Goal: Information Seeking & Learning: Learn about a topic

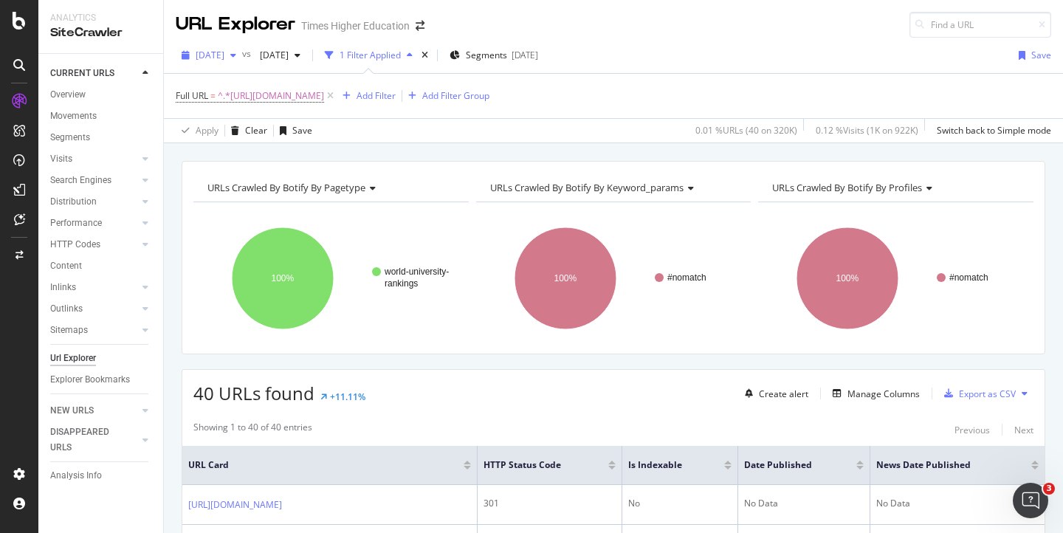
click at [224, 54] on span "[DATE]" at bounding box center [210, 55] width 29 height 13
click at [553, 20] on div "URL Explorer Times Higher Education" at bounding box center [613, 19] width 899 height 38
click at [396, 90] on div "Add Filter" at bounding box center [376, 95] width 39 height 13
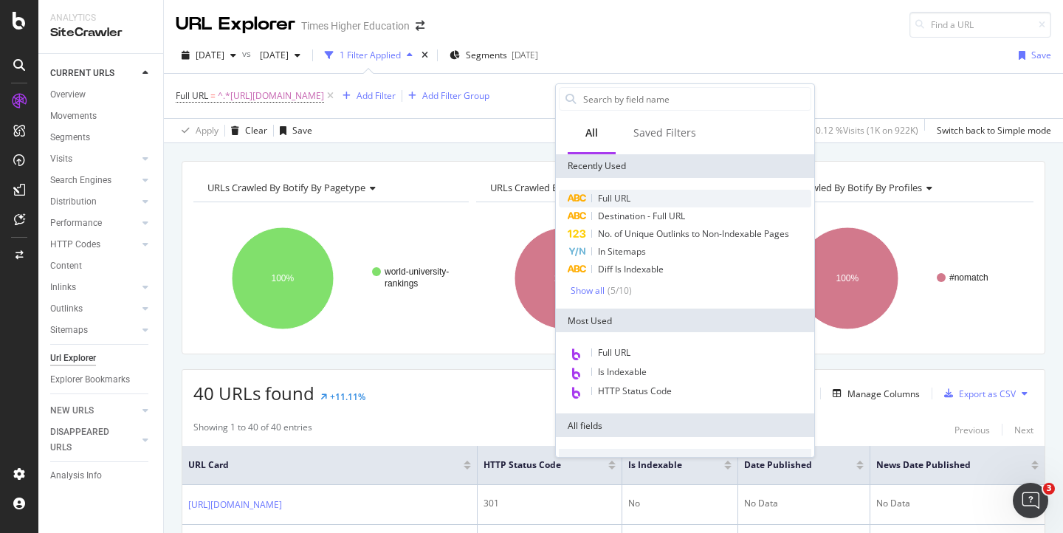
click at [610, 200] on span "Full URL" at bounding box center [614, 198] width 32 height 13
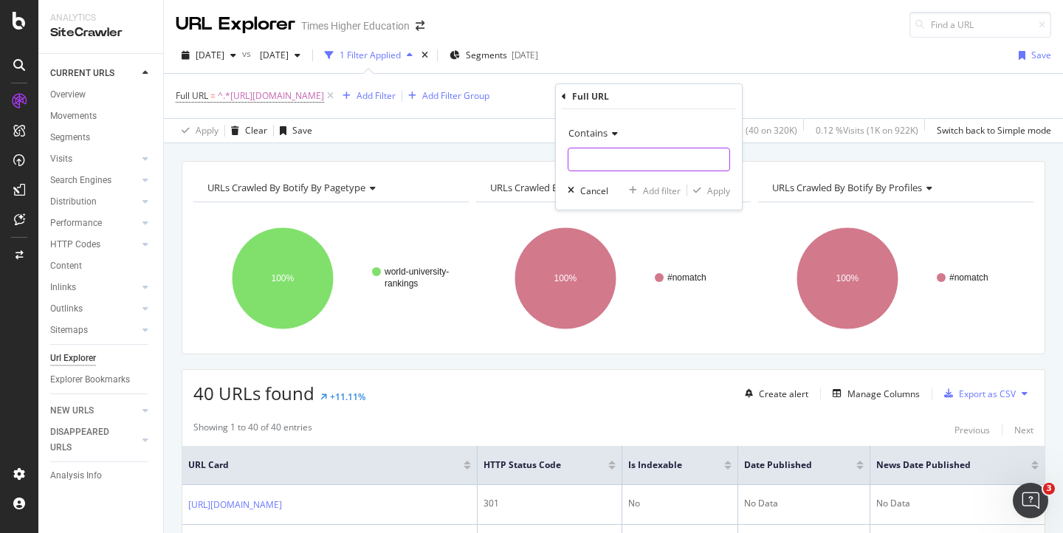
click at [573, 158] on input "text" at bounding box center [648, 160] width 161 height 24
paste input "Page indexing Page is not indexed: URL is unknown to Google"
type input "Page indexing Page is not indexed: URL is unknown to Google"
drag, startPoint x: 703, startPoint y: 162, endPoint x: 510, endPoint y: 153, distance: 192.9
click at [509, 153] on body "Analytics SiteCrawler CURRENT URLS Overview Movements Segments Visits Analysis …" at bounding box center [531, 266] width 1063 height 533
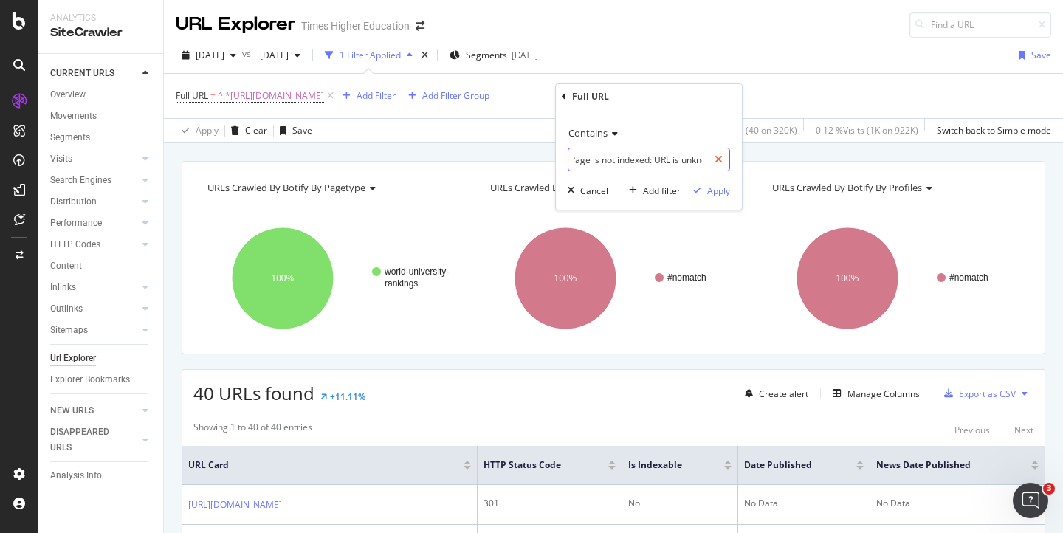
scroll to position [0, 127]
drag, startPoint x: 576, startPoint y: 156, endPoint x: 726, endPoint y: 161, distance: 150.7
click at [726, 161] on div "Page indexing Page is not indexed: URL is unknown to Google" at bounding box center [649, 160] width 162 height 24
paste input "[URL][DOMAIN_NAME]"
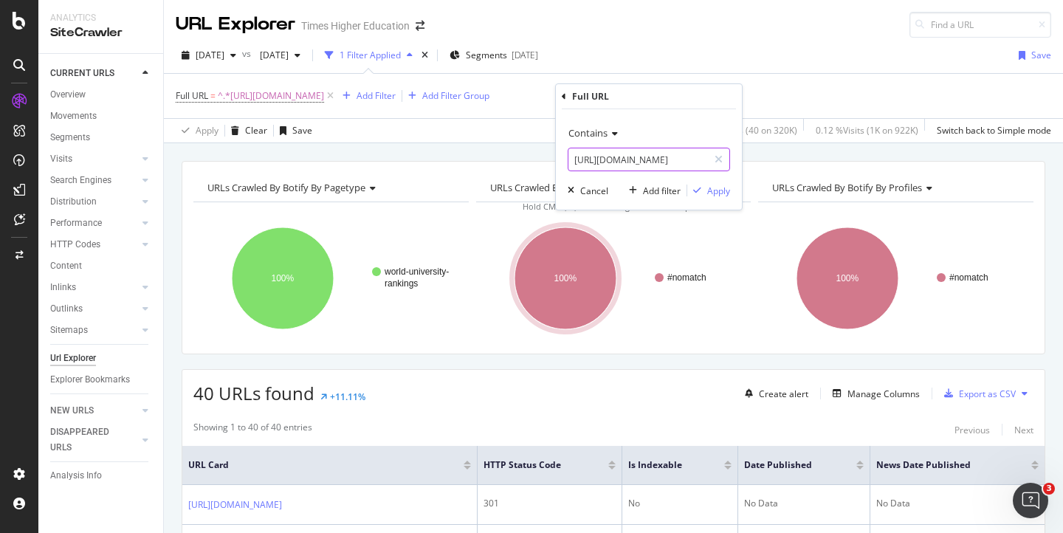
scroll to position [0, 364]
type input "[URL][DOMAIN_NAME]"
click at [715, 190] on div "Apply" at bounding box center [718, 191] width 23 height 13
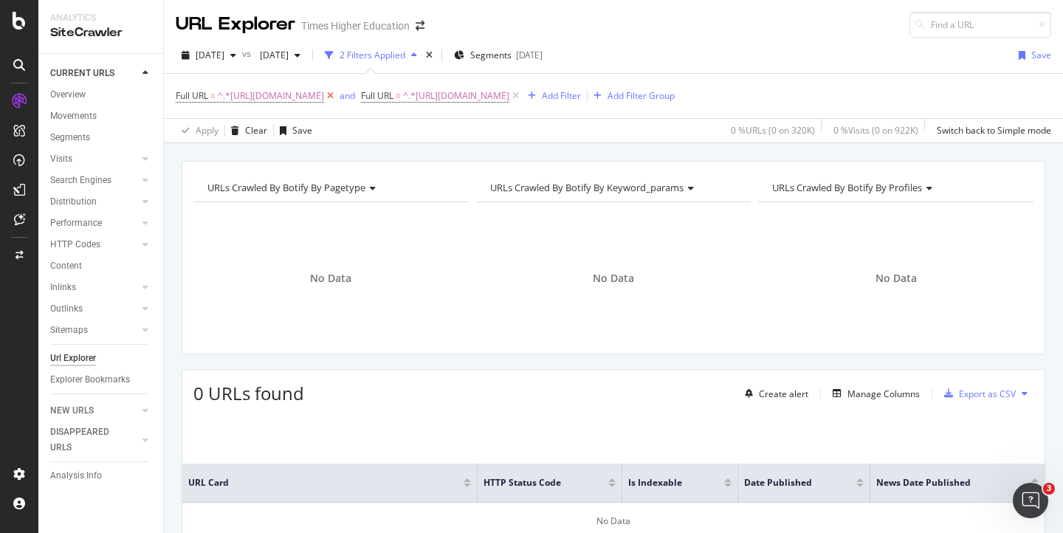
click at [337, 97] on icon at bounding box center [330, 96] width 13 height 15
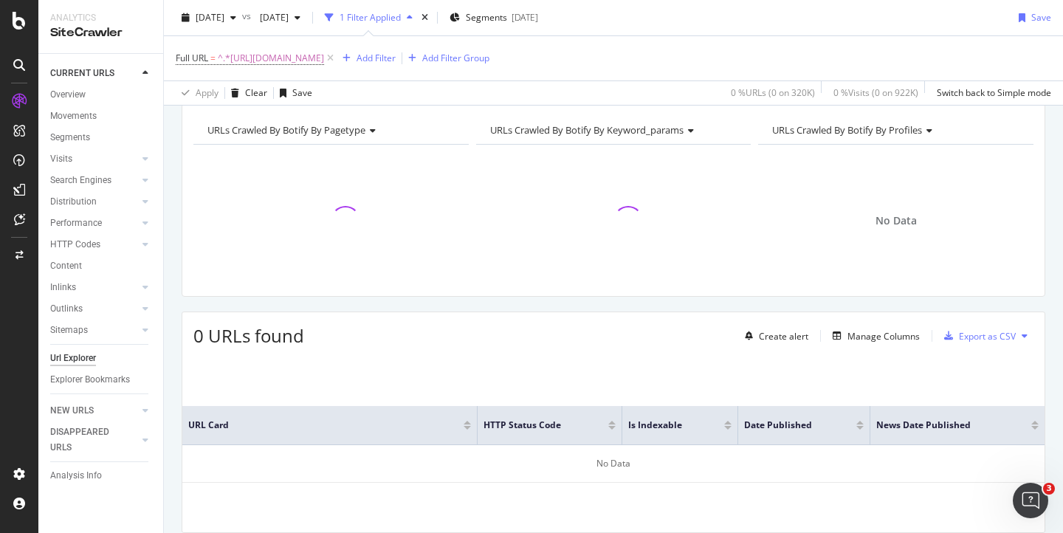
scroll to position [109, 0]
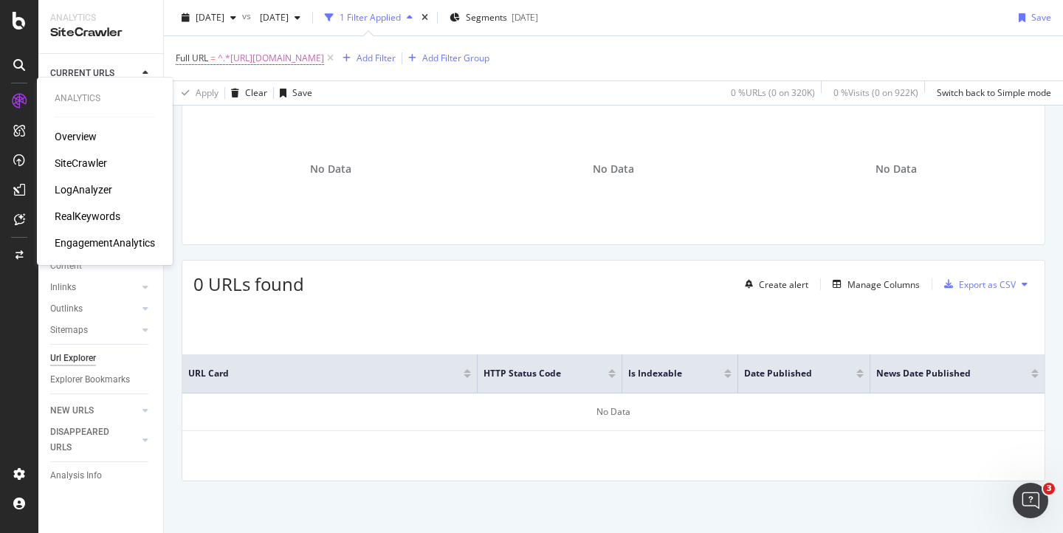
click at [65, 187] on div "LogAnalyzer" at bounding box center [84, 189] width 58 height 15
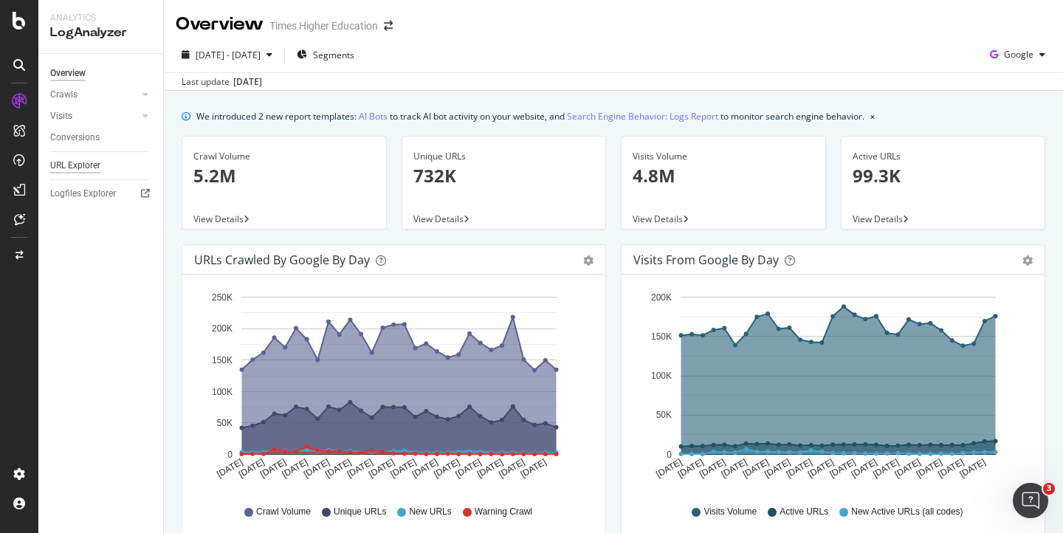
click at [75, 162] on div "URL Explorer" at bounding box center [75, 166] width 50 height 16
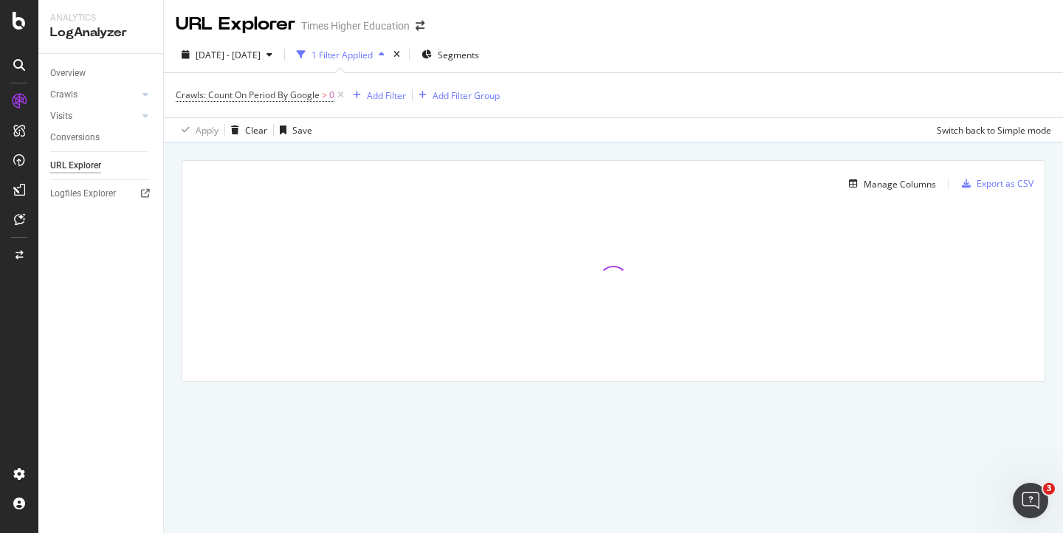
click at [343, 96] on icon at bounding box center [340, 95] width 13 height 15
click at [211, 94] on div "Add Filter" at bounding box center [215, 95] width 39 height 13
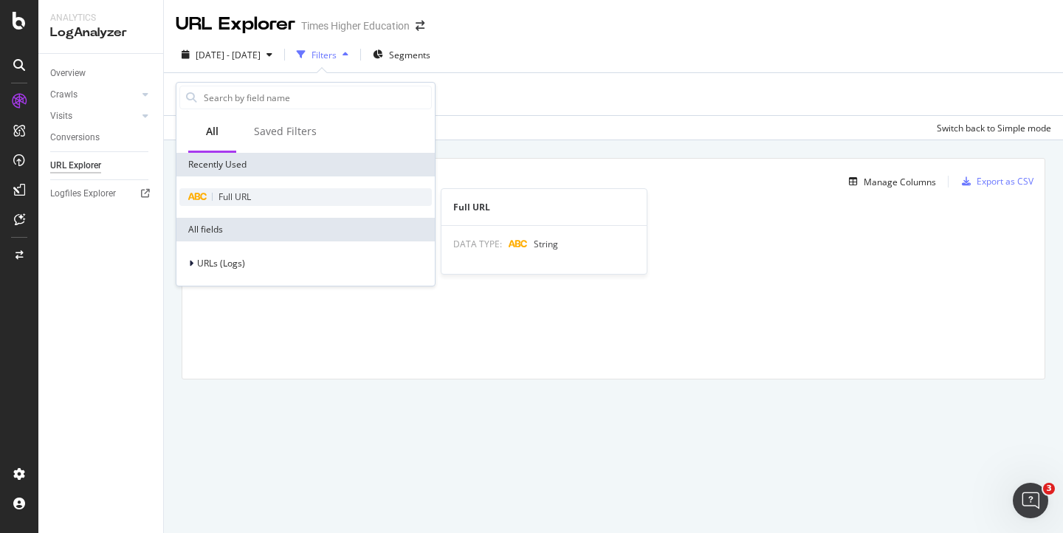
click at [225, 190] on span "Full URL" at bounding box center [234, 196] width 32 height 13
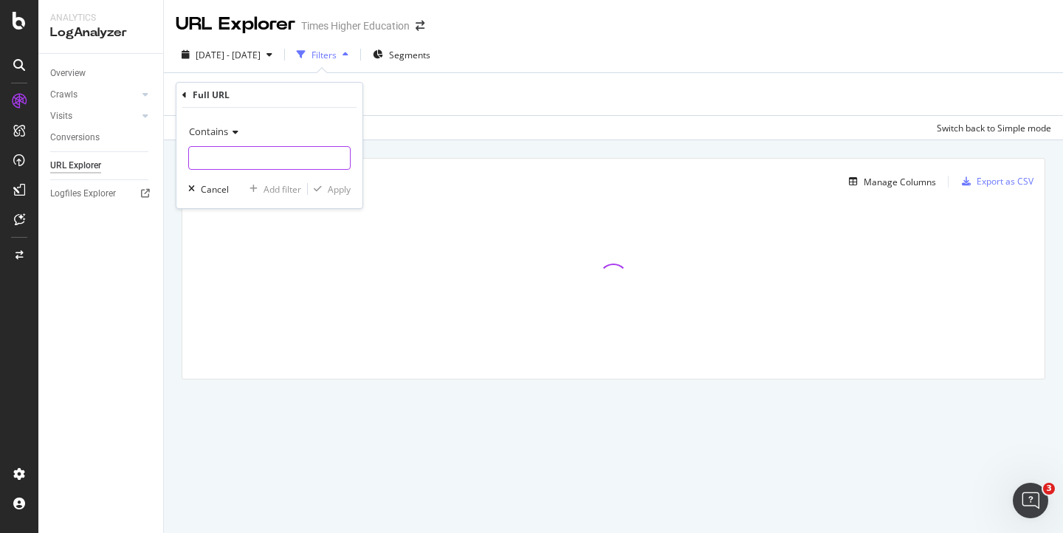
click at [227, 152] on input "text" at bounding box center [269, 158] width 161 height 24
paste input "[URL][DOMAIN_NAME]"
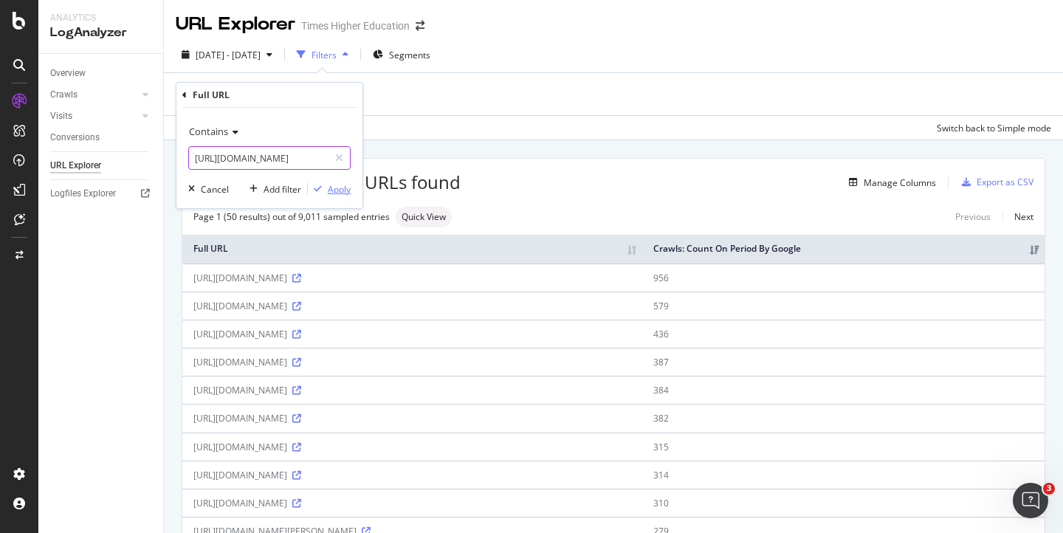
type input "[URL][DOMAIN_NAME]"
click at [347, 192] on div "Apply" at bounding box center [339, 189] width 23 height 13
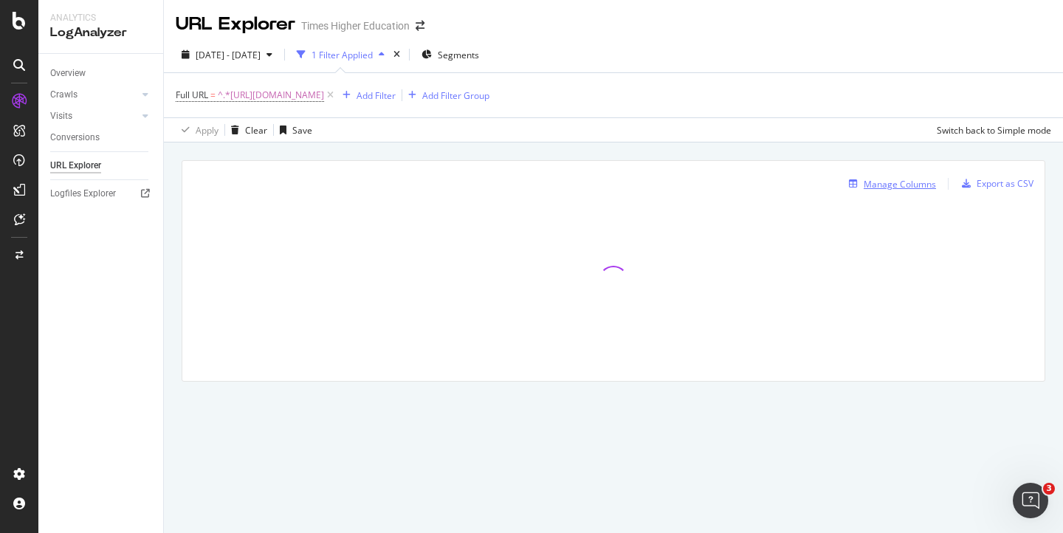
click at [895, 182] on div "Manage Columns" at bounding box center [900, 184] width 72 height 13
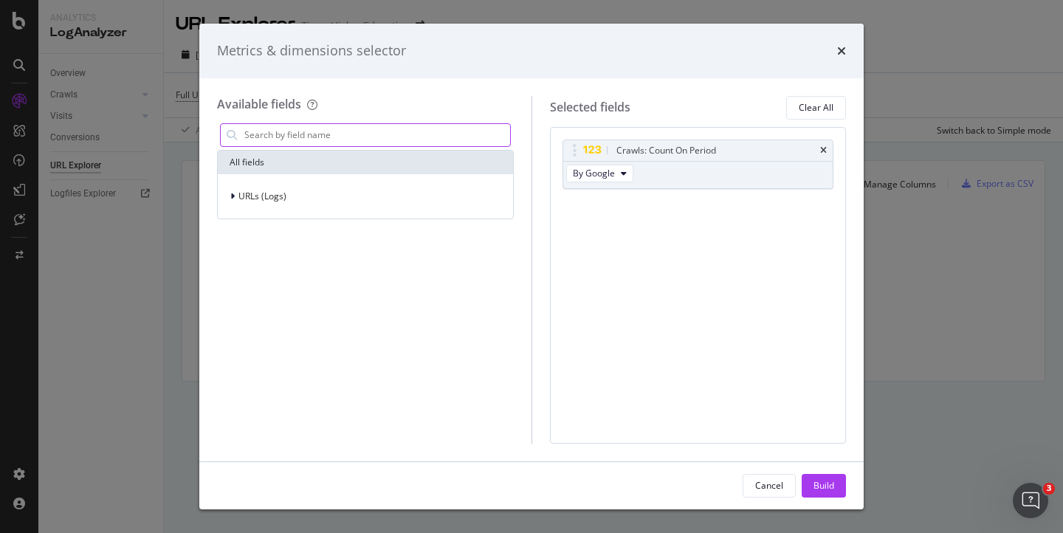
click at [323, 132] on input "modal" at bounding box center [376, 135] width 267 height 22
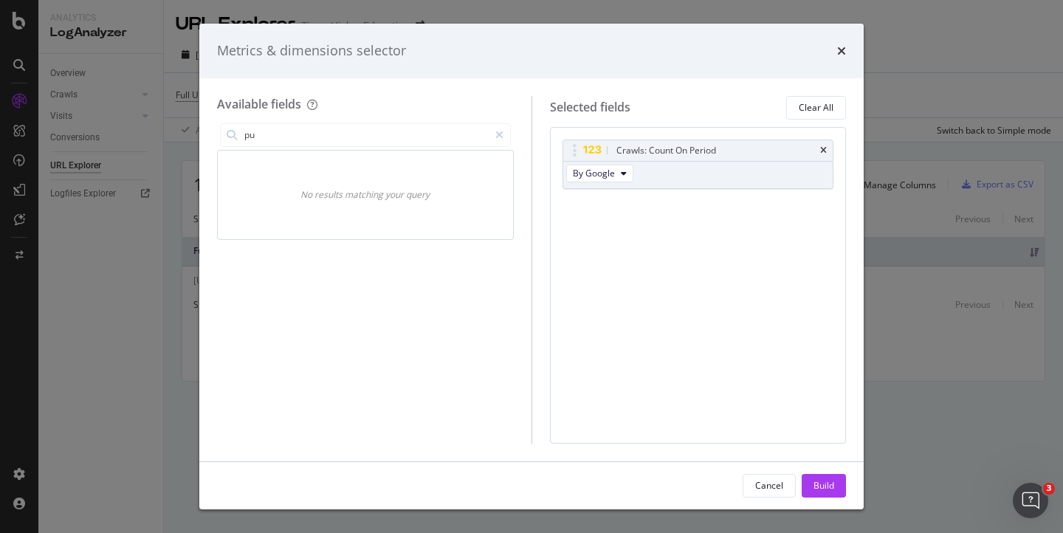
type input "p"
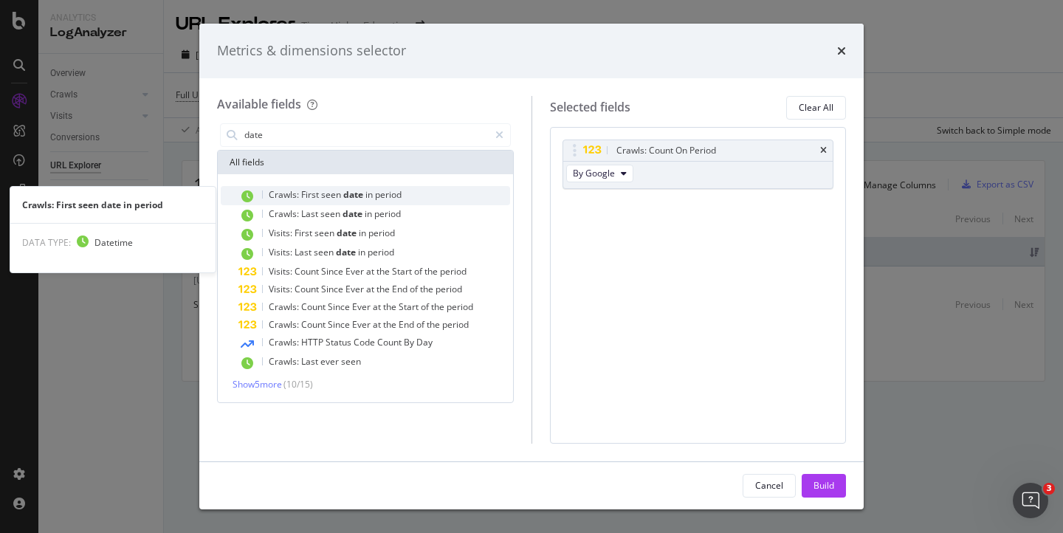
type input "date"
click at [313, 197] on span "First" at bounding box center [311, 194] width 20 height 13
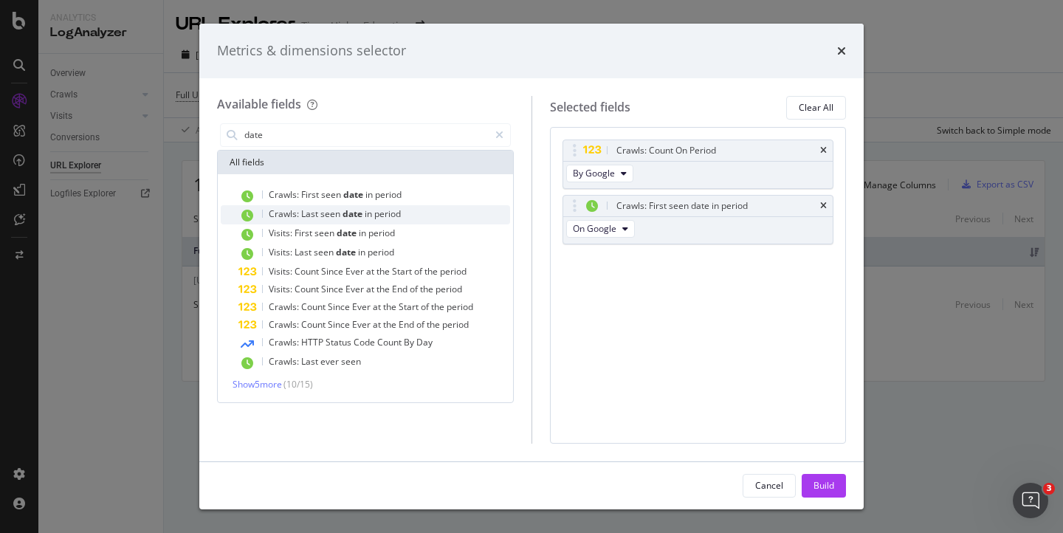
click at [309, 213] on span "Last" at bounding box center [310, 213] width 19 height 13
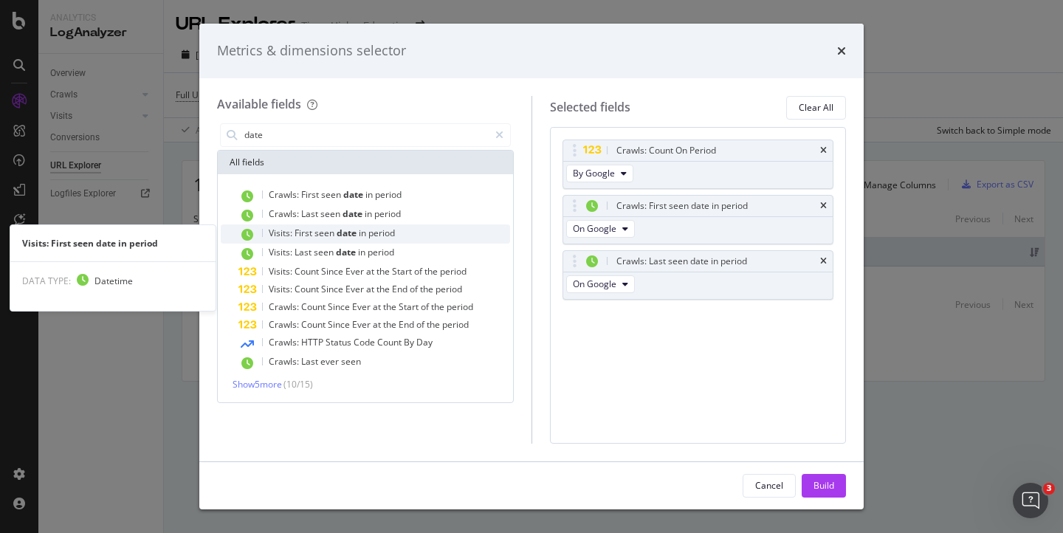
click at [306, 228] on span "First" at bounding box center [305, 233] width 20 height 13
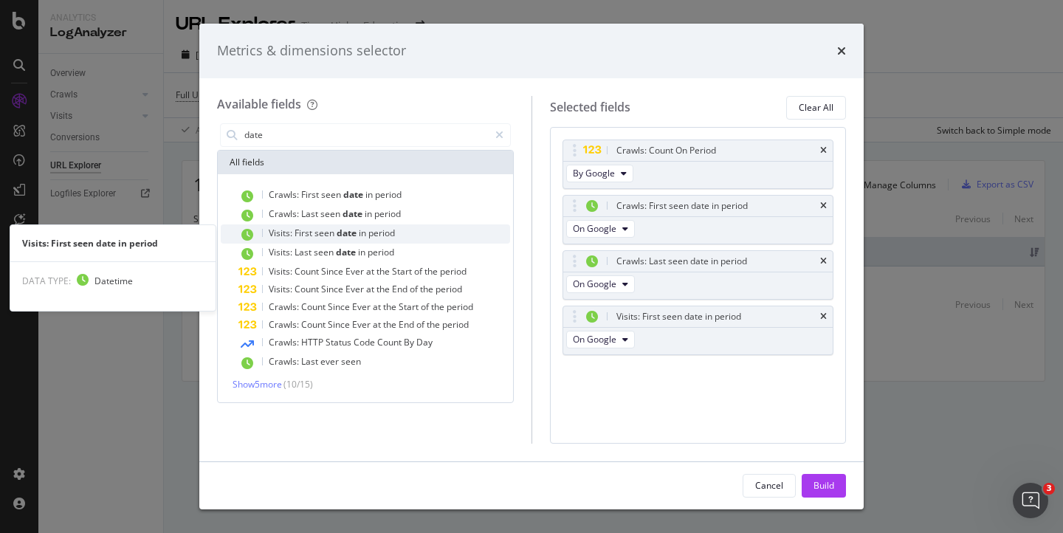
click at [305, 242] on div "Visits: First seen date in period" at bounding box center [374, 233] width 272 height 19
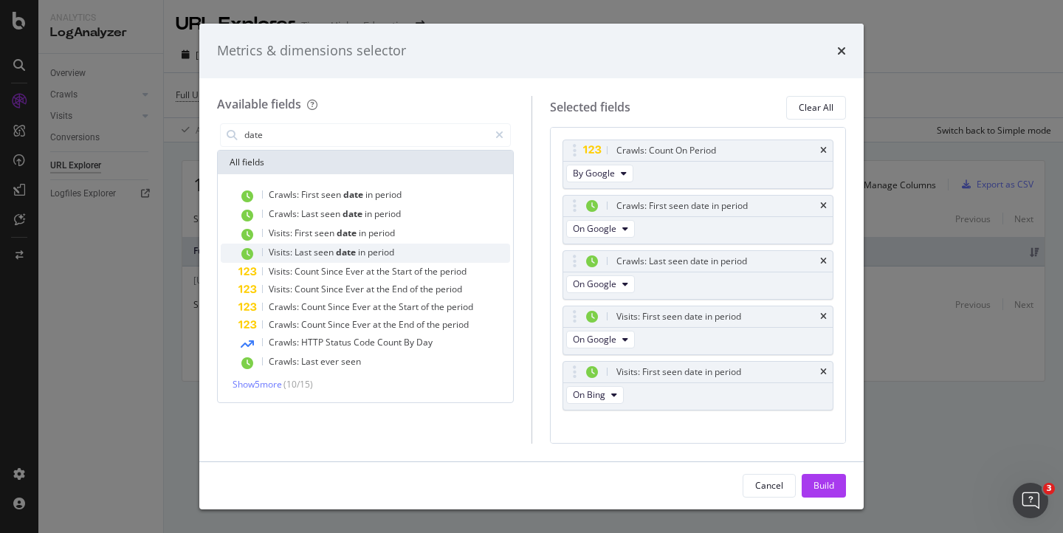
click at [402, 247] on div "Visits: Last seen date in period" at bounding box center [374, 253] width 272 height 19
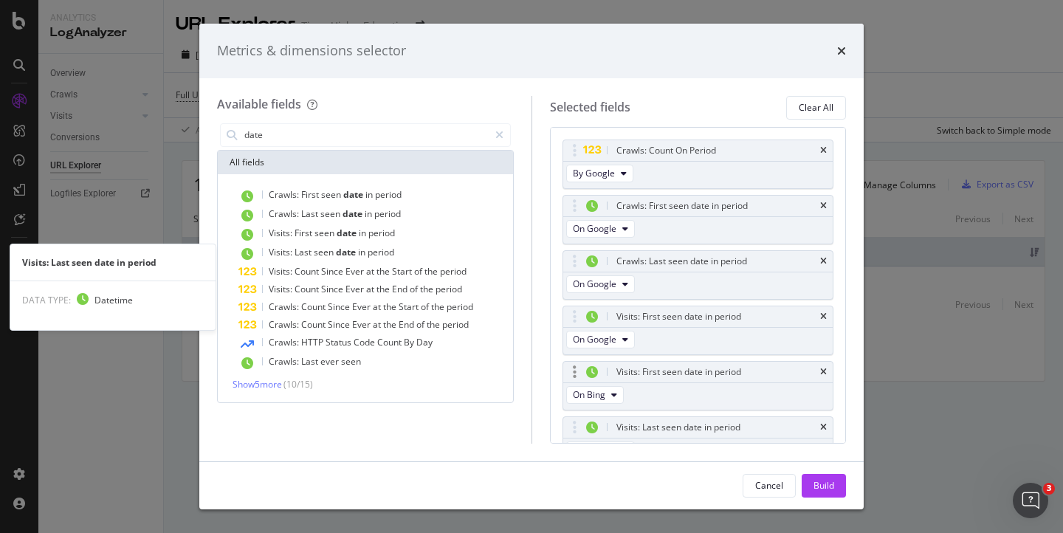
scroll to position [23, 0]
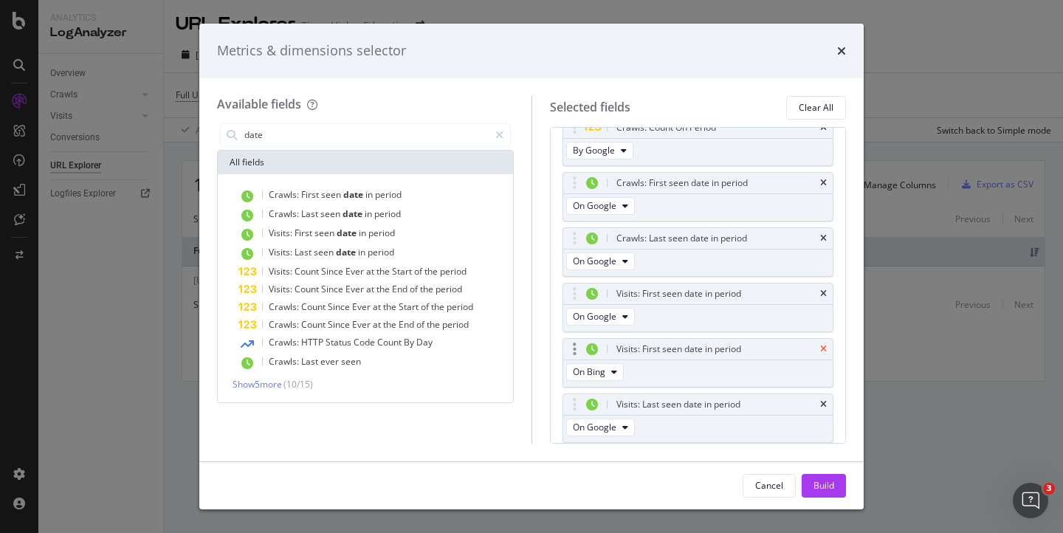
click at [820, 345] on icon "times" at bounding box center [823, 349] width 7 height 9
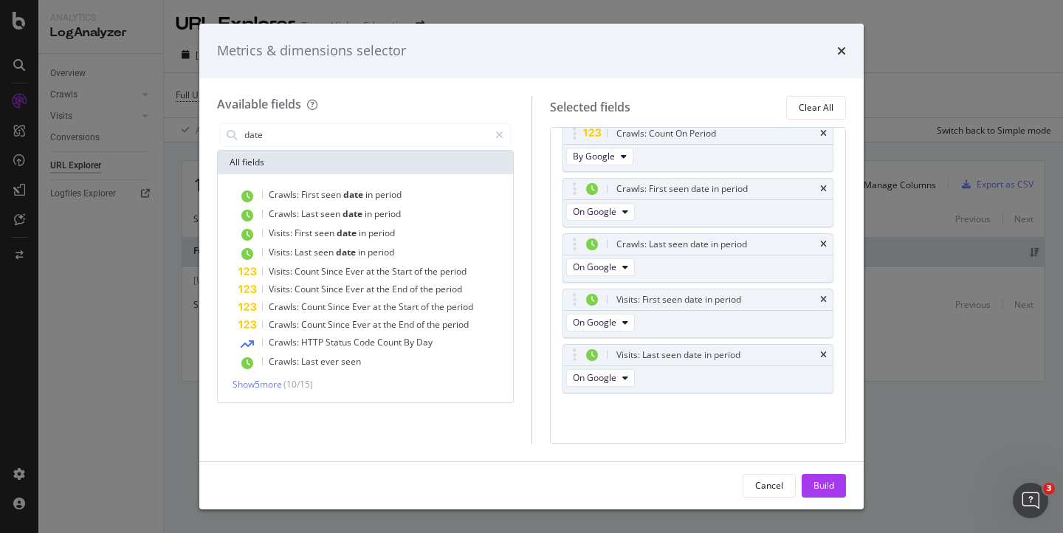
scroll to position [17, 0]
click at [827, 483] on div "Build" at bounding box center [823, 485] width 21 height 13
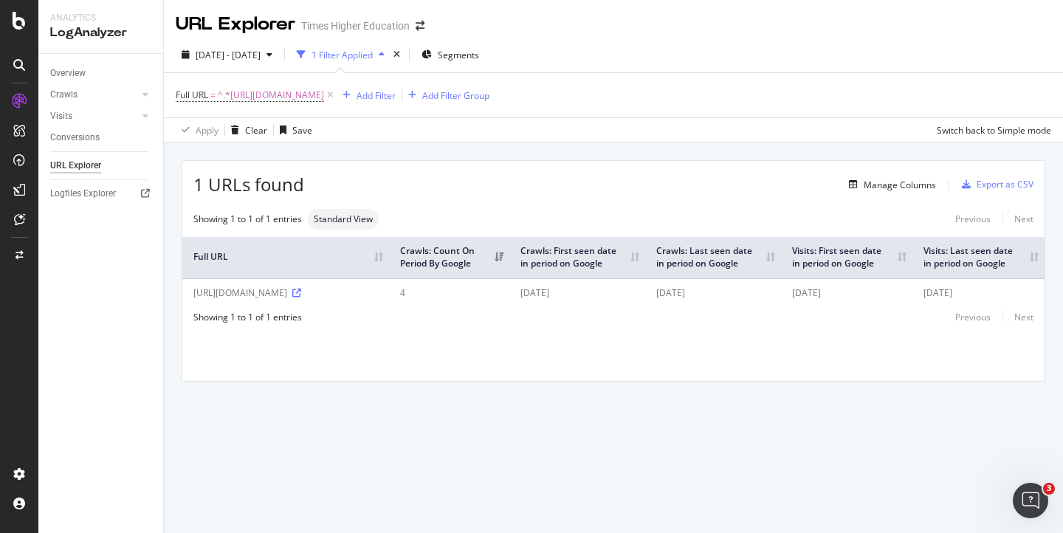
drag, startPoint x: 657, startPoint y: 307, endPoint x: 585, endPoint y: 300, distance: 72.0
click at [585, 300] on tr "[URL][DOMAIN_NAME] 4 [DATE] [DATE] [DATE] [DATE]" at bounding box center [613, 292] width 862 height 28
copy tr "[DATE]"
drag, startPoint x: 610, startPoint y: 248, endPoint x: 658, endPoint y: 271, distance: 53.8
click at [645, 271] on th "Crawls: First seen date in period on Google" at bounding box center [577, 257] width 136 height 41
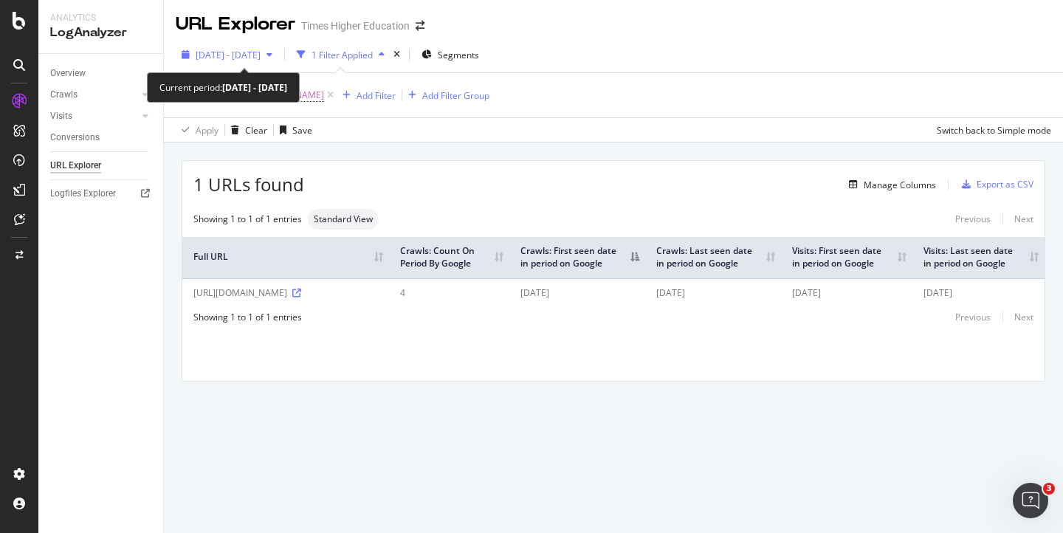
click at [261, 58] on span "[DATE] - [DATE]" at bounding box center [228, 55] width 65 height 13
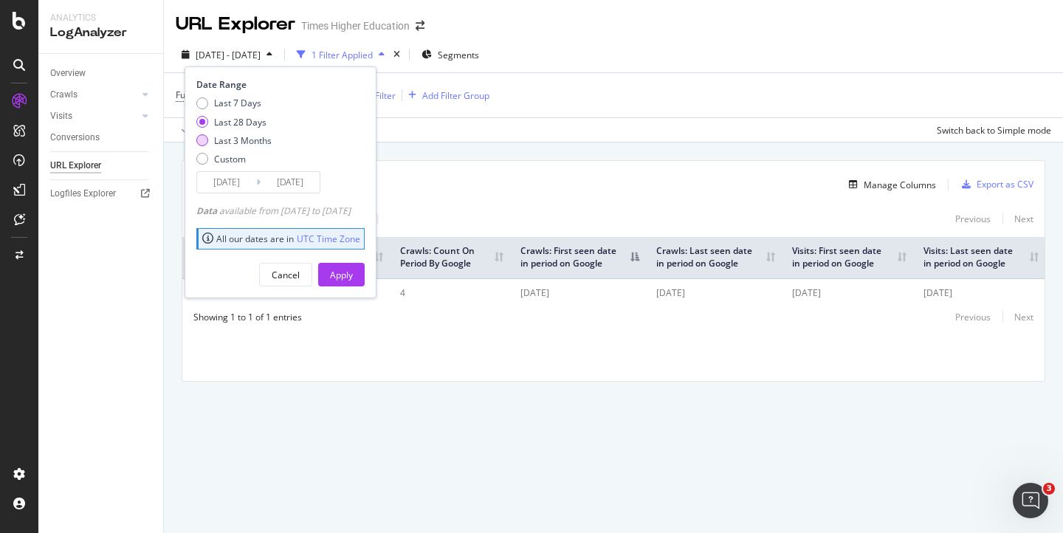
click at [200, 140] on div "Last 3 Months" at bounding box center [202, 140] width 12 height 12
type input "[DATE]"
click at [519, 151] on div "1 URLs found Manage Columns Export as CSV Showing 1 to 1 of 1 entries Standard …" at bounding box center [613, 287] width 899 height 291
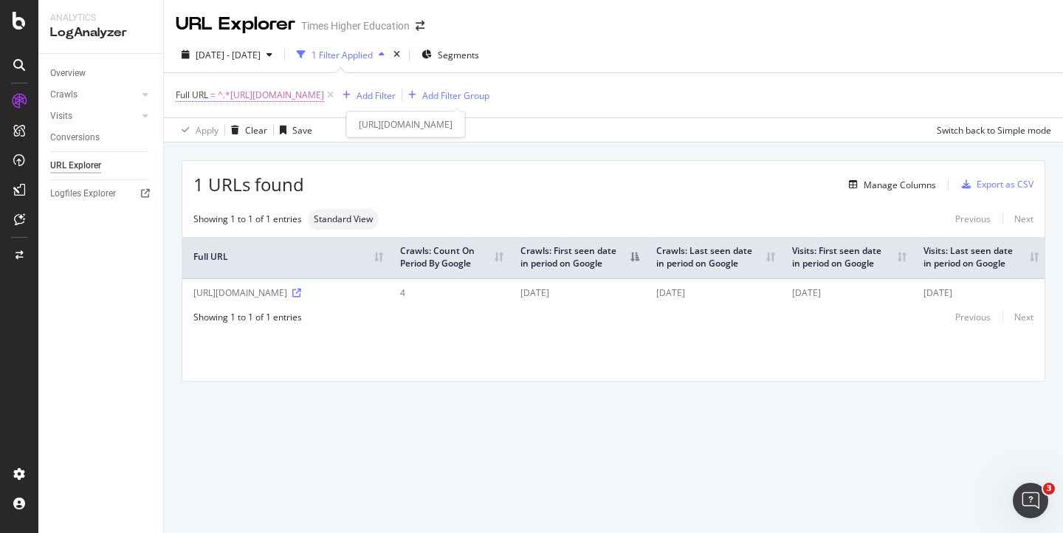
click at [324, 94] on span "^.*[URL][DOMAIN_NAME]" at bounding box center [271, 95] width 106 height 21
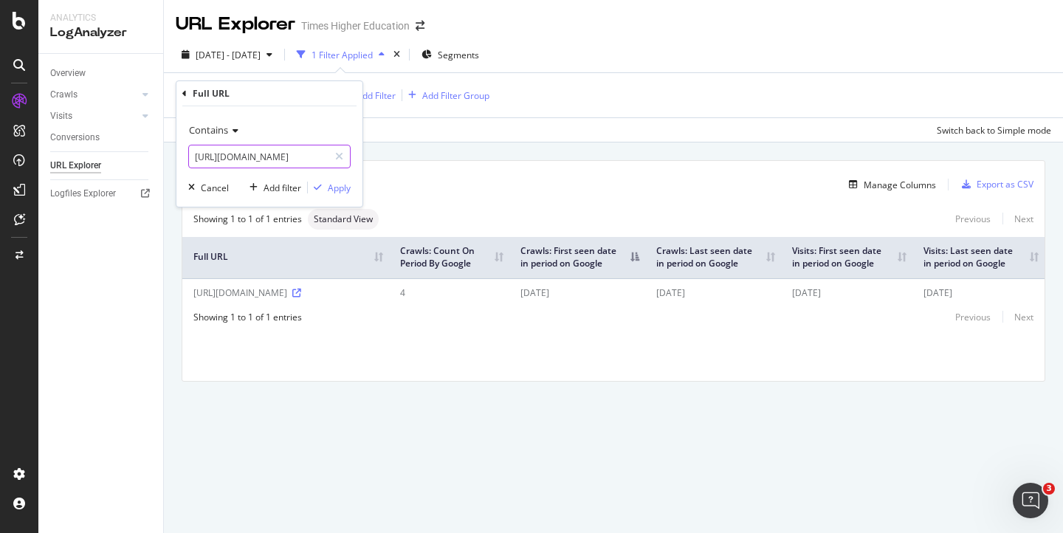
click at [256, 159] on input "[URL][DOMAIN_NAME]" at bounding box center [259, 157] width 140 height 24
click at [226, 156] on input "[URL][DOMAIN_NAME]" at bounding box center [259, 157] width 140 height 24
drag, startPoint x: 195, startPoint y: 159, endPoint x: 403, endPoint y: 160, distance: 208.2
click at [403, 161] on body "Analytics LogAnalyzer Overview Crawls Daily Distribution Segments Distribution …" at bounding box center [531, 266] width 1063 height 533
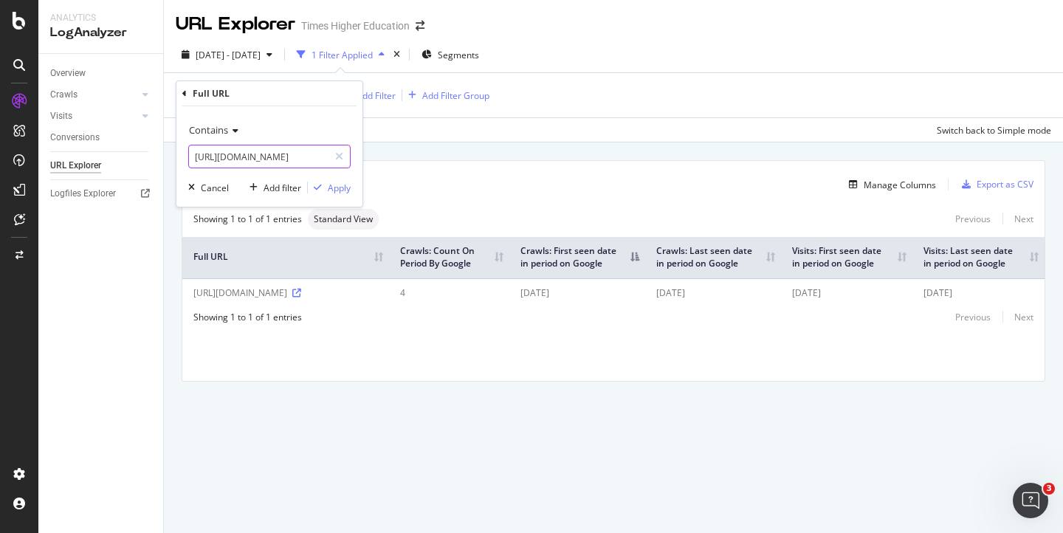
click at [300, 159] on input "[URL][DOMAIN_NAME]" at bounding box center [259, 157] width 140 height 24
drag, startPoint x: 324, startPoint y: 156, endPoint x: 236, endPoint y: 162, distance: 88.0
click at [236, 162] on input "[URL][DOMAIN_NAME]" at bounding box center [259, 157] width 140 height 24
type input "[URL][DOMAIN_NAME]"
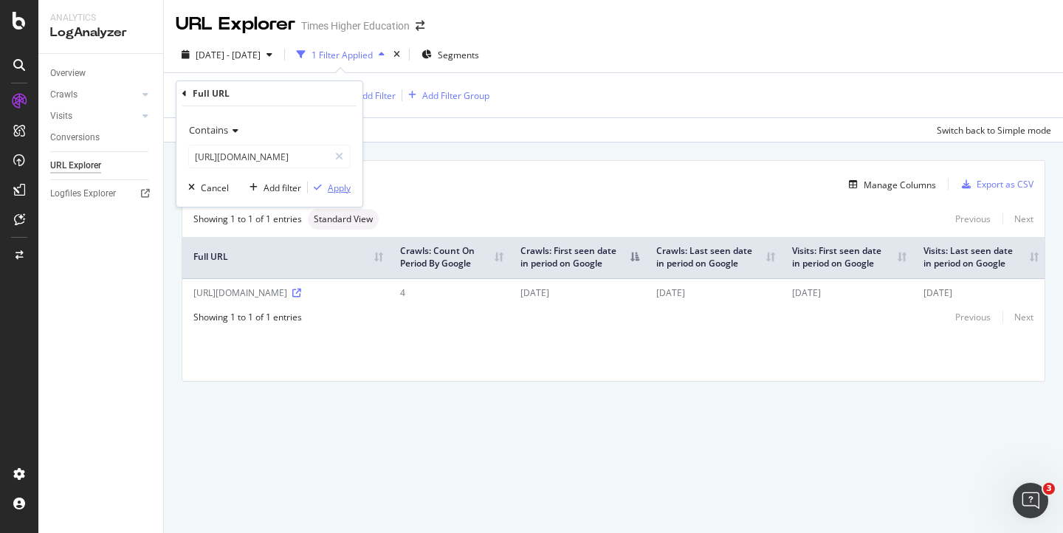
scroll to position [0, 0]
click at [340, 186] on div "Apply" at bounding box center [339, 188] width 23 height 13
